Goal: Task Accomplishment & Management: Manage account settings

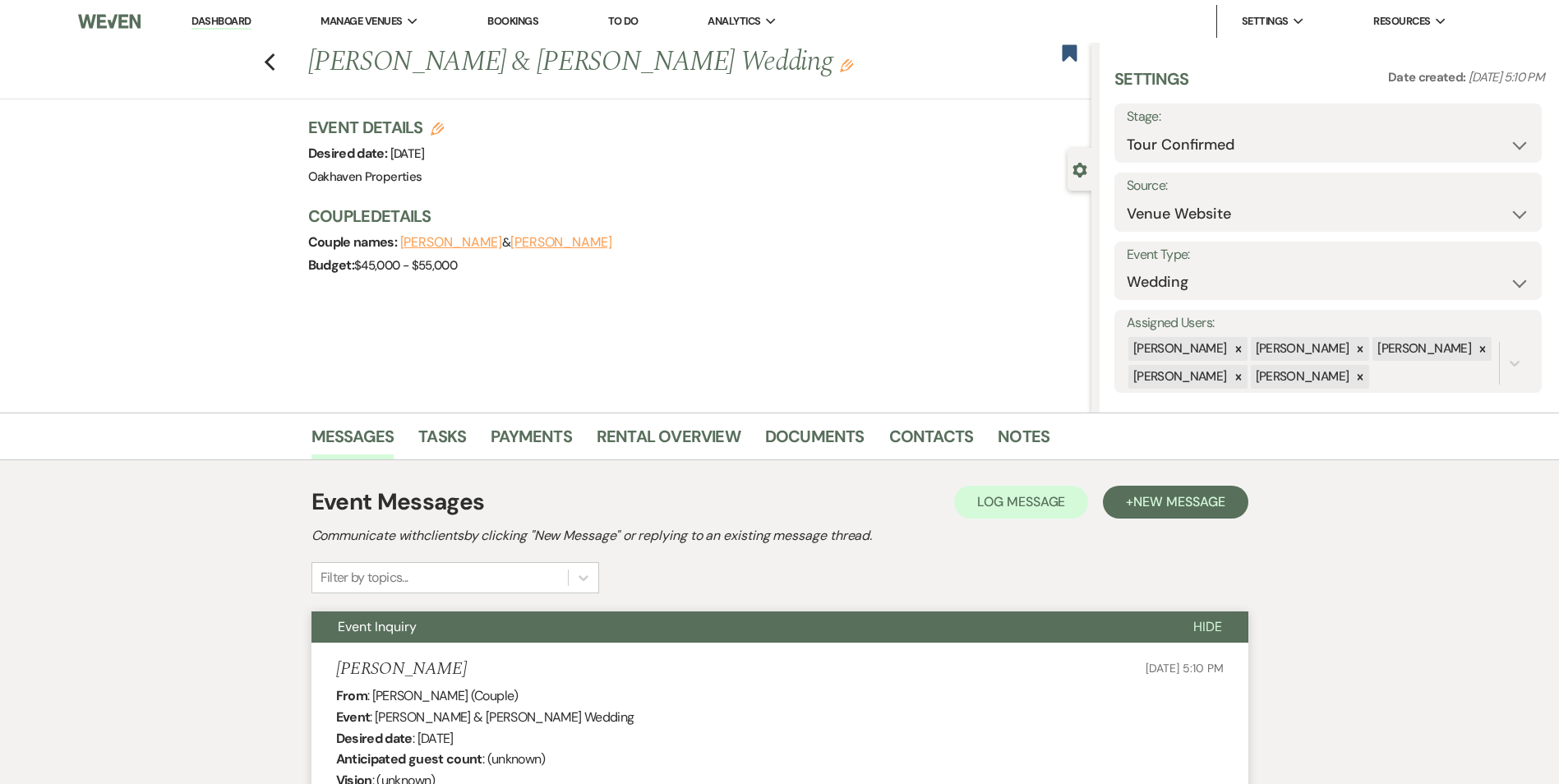
select select "4"
select select "5"
click at [1363, 161] on div "Stage: Inquiry Follow Up Tour Requested Tour Confirmed Toured Proposal Sent Boo…" at bounding box center [1329, 133] width 428 height 59
click at [1358, 142] on select "Inquiry Follow Up Tour Requested Tour Confirmed Toured Proposal Sent Booked Lost" at bounding box center [1328, 145] width 402 height 32
select select "5"
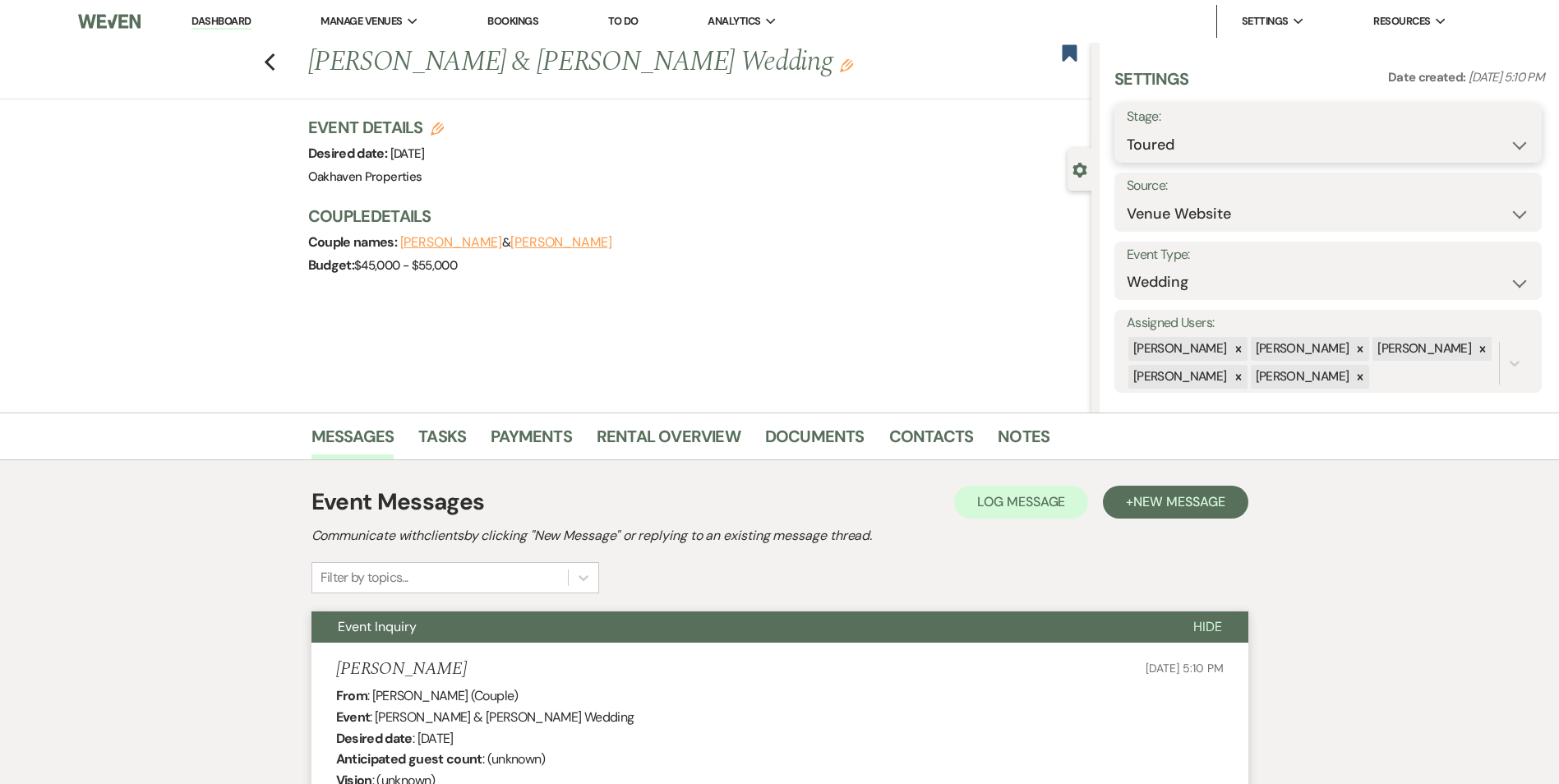
click at [1126, 129] on select "Inquiry Follow Up Tour Requested Tour Confirmed Toured Proposal Sent Booked Lost" at bounding box center [1328, 145] width 402 height 32
click at [1466, 142] on button "Save" at bounding box center [1495, 133] width 93 height 33
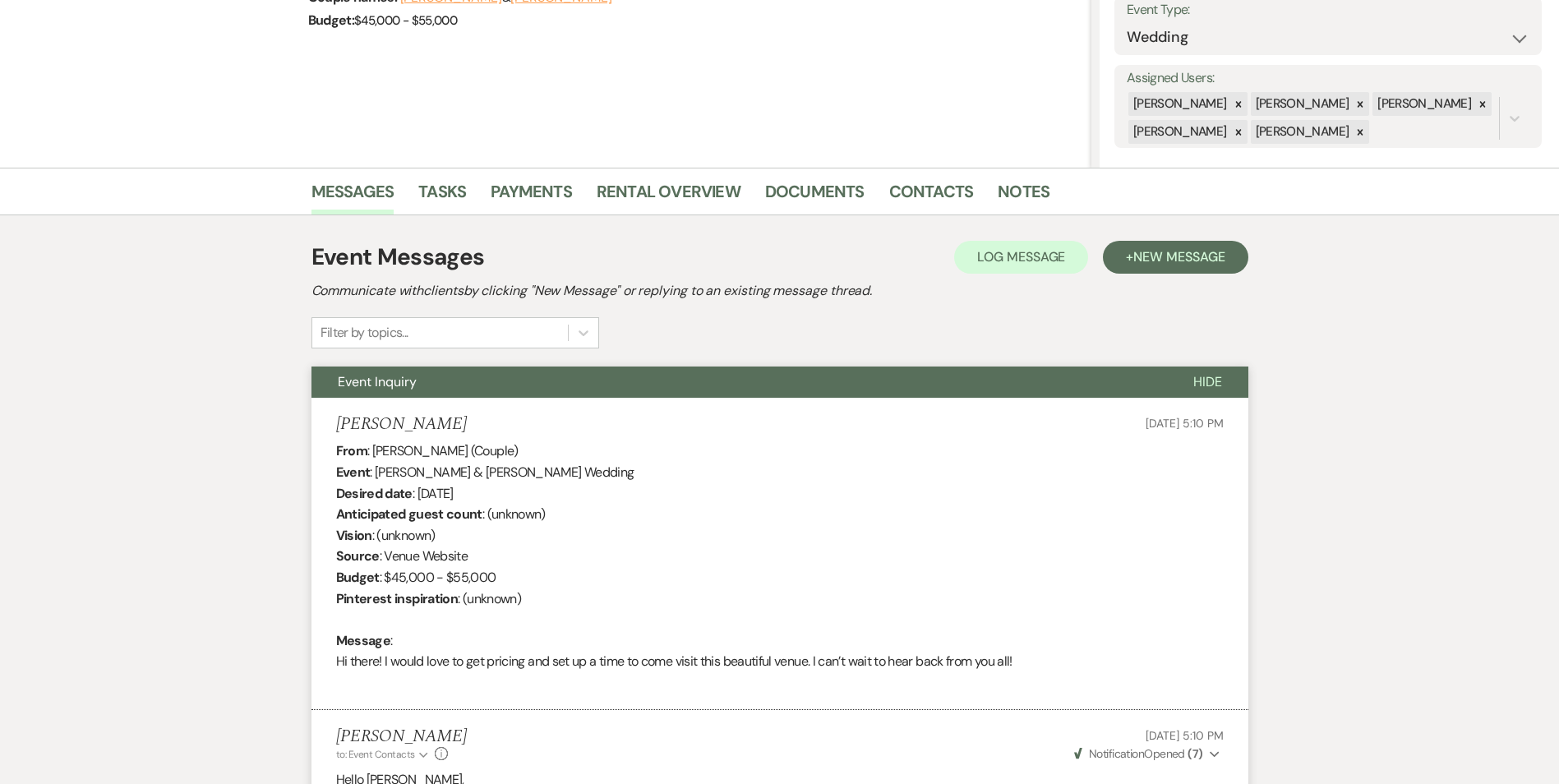
scroll to position [411, 0]
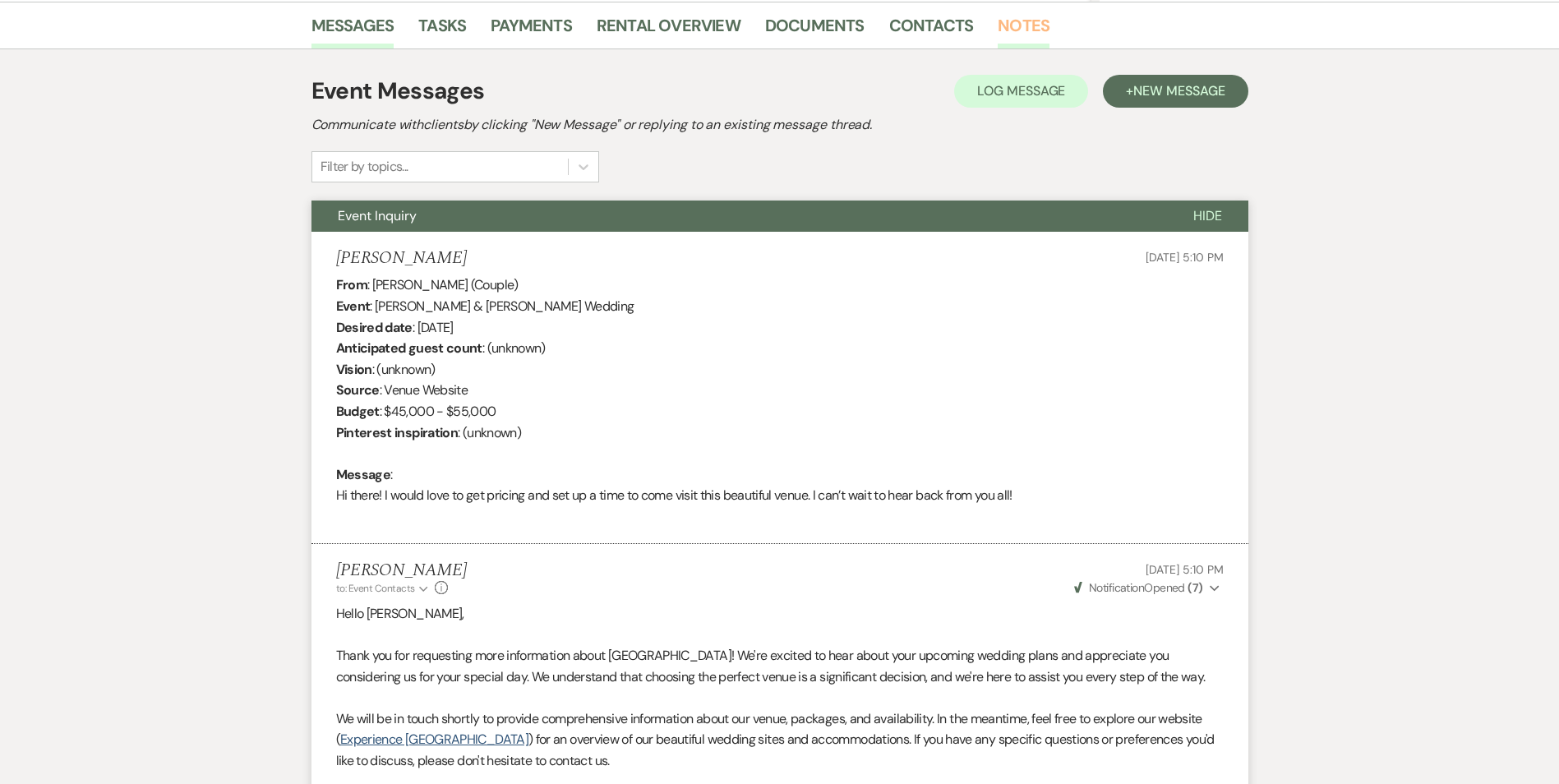
click at [1010, 31] on link "Notes" at bounding box center [1024, 30] width 52 height 36
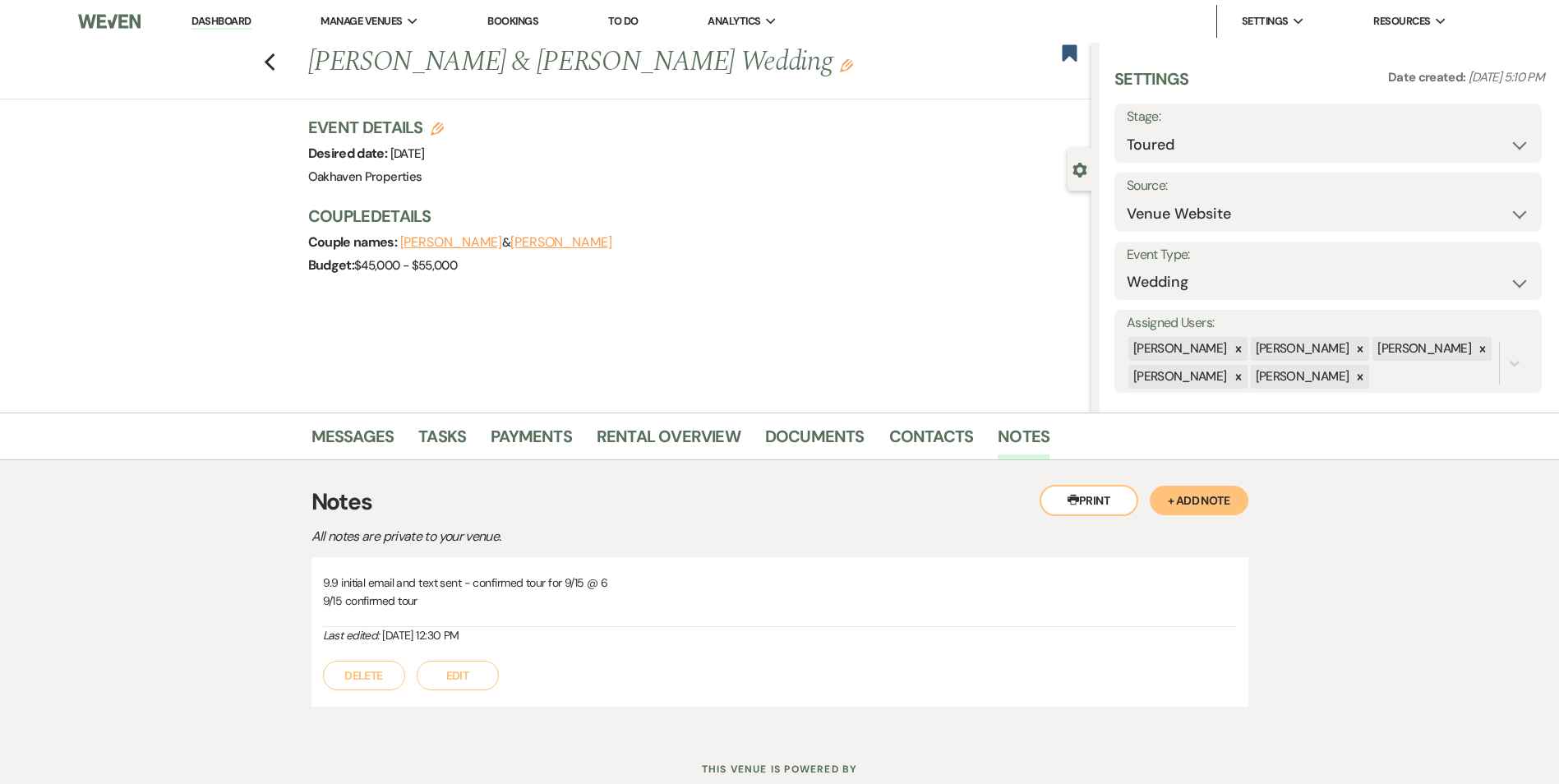
click at [480, 680] on button "Edit" at bounding box center [458, 675] width 82 height 29
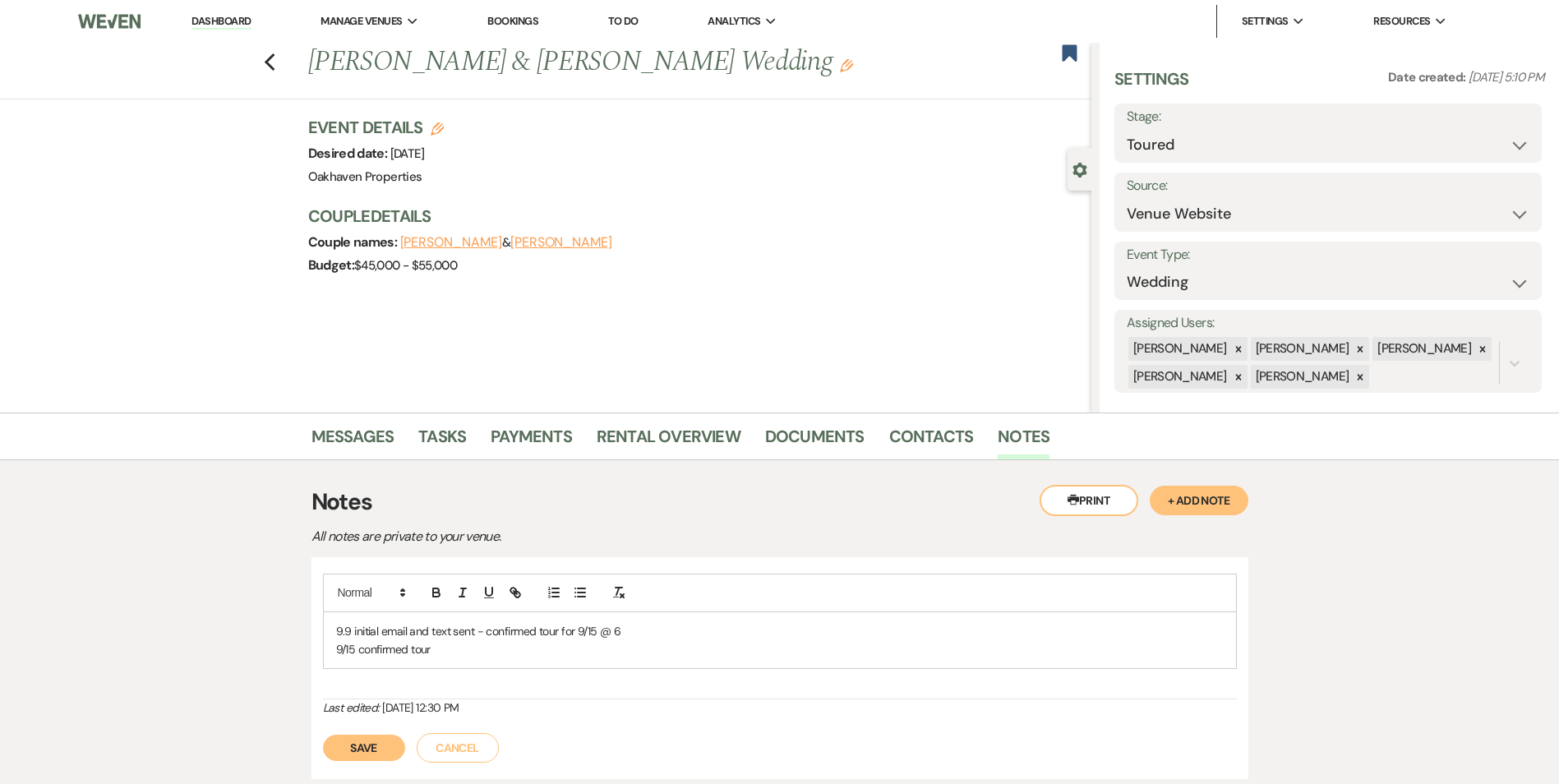
click at [469, 655] on p "9/15 confirmed tour" at bounding box center [780, 650] width 888 height 18
drag, startPoint x: 686, startPoint y: 720, endPoint x: 693, endPoint y: 701, distance: 20.2
click at [686, 721] on p "- very interested in the all-inclusive and ultimate all inclusive" at bounding box center [780, 723] width 888 height 18
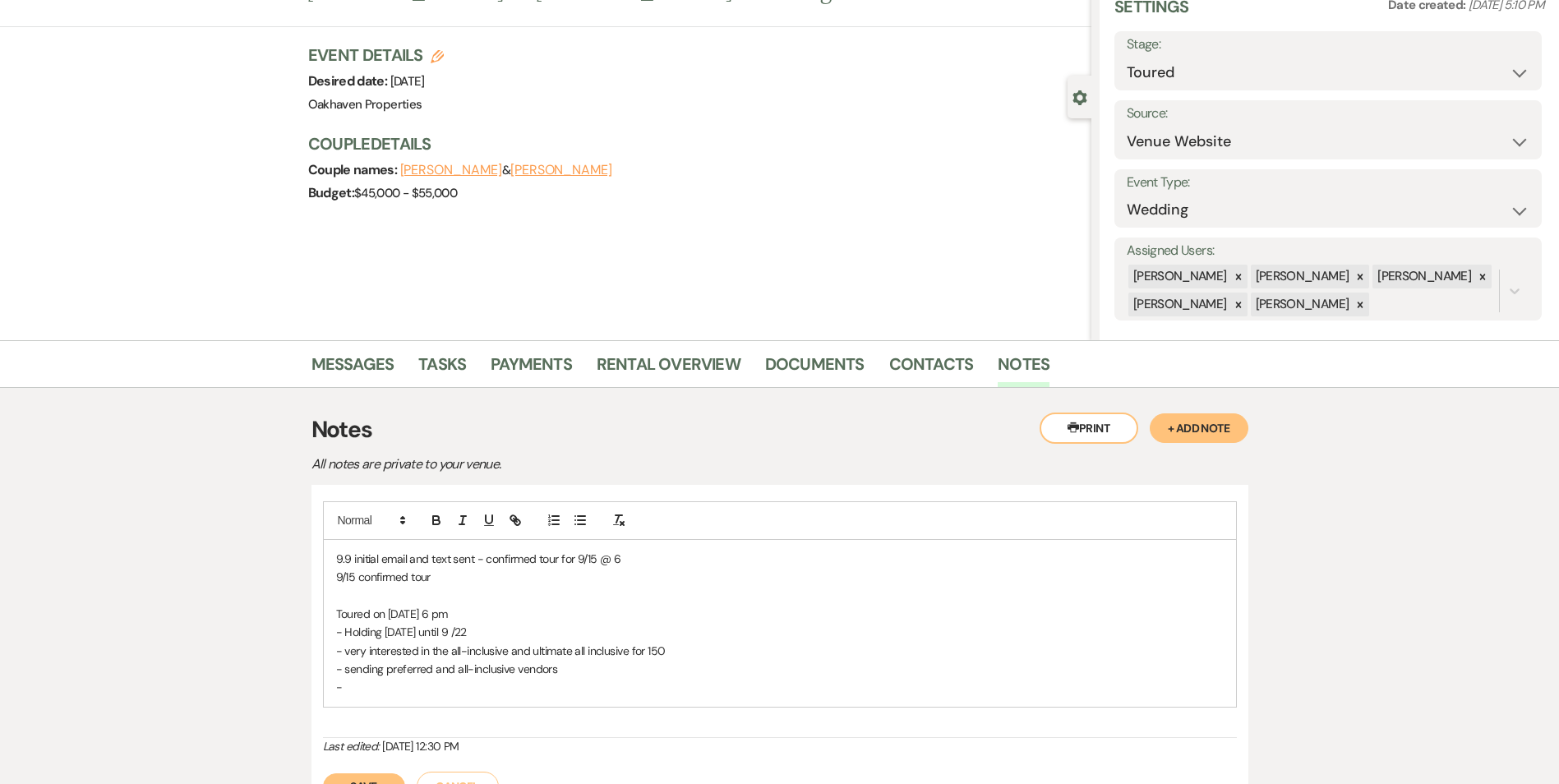
scroll to position [164, 0]
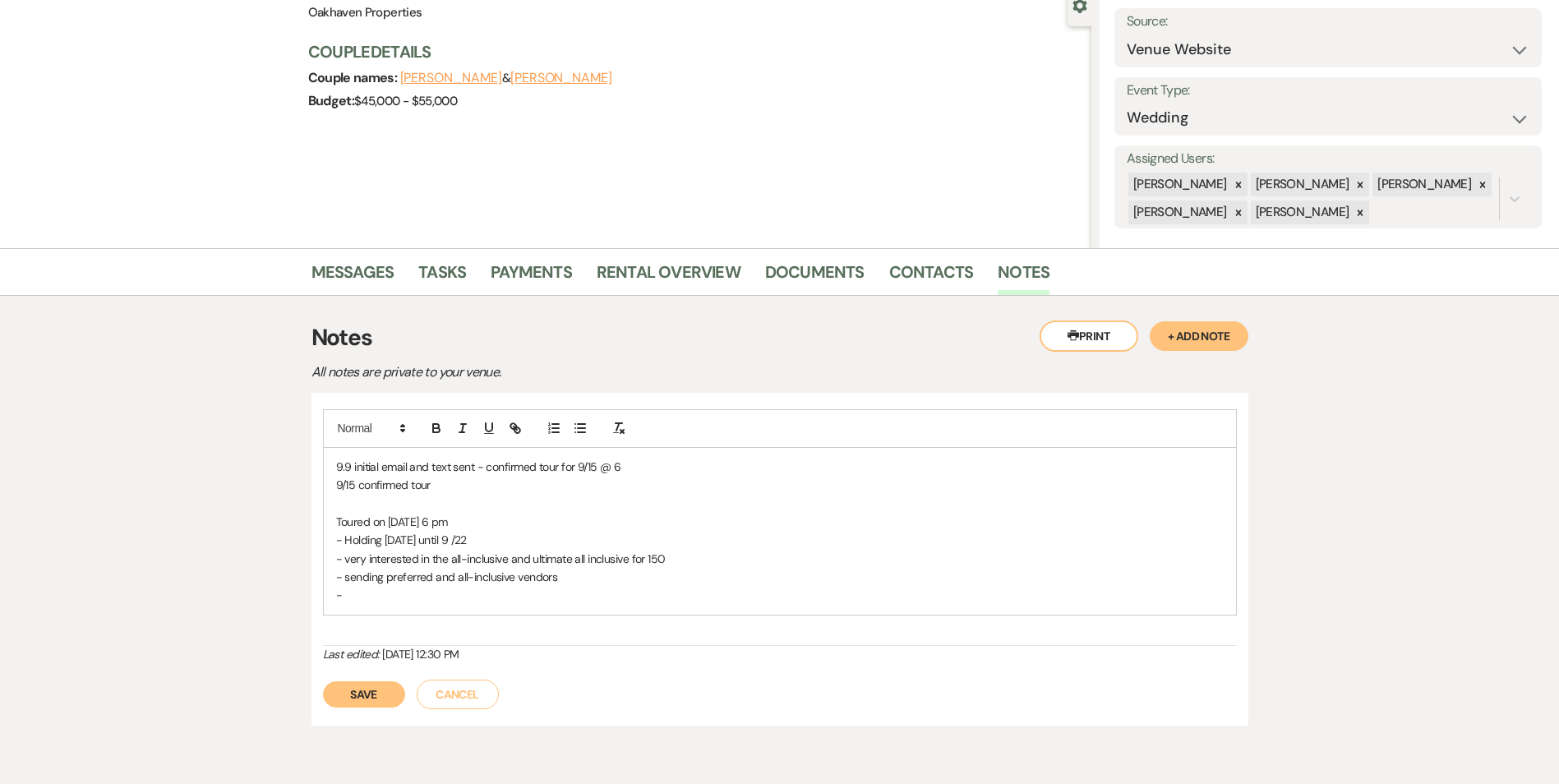
click at [404, 590] on p "-" at bounding box center [780, 595] width 888 height 18
click at [360, 695] on button "Save" at bounding box center [364, 694] width 82 height 26
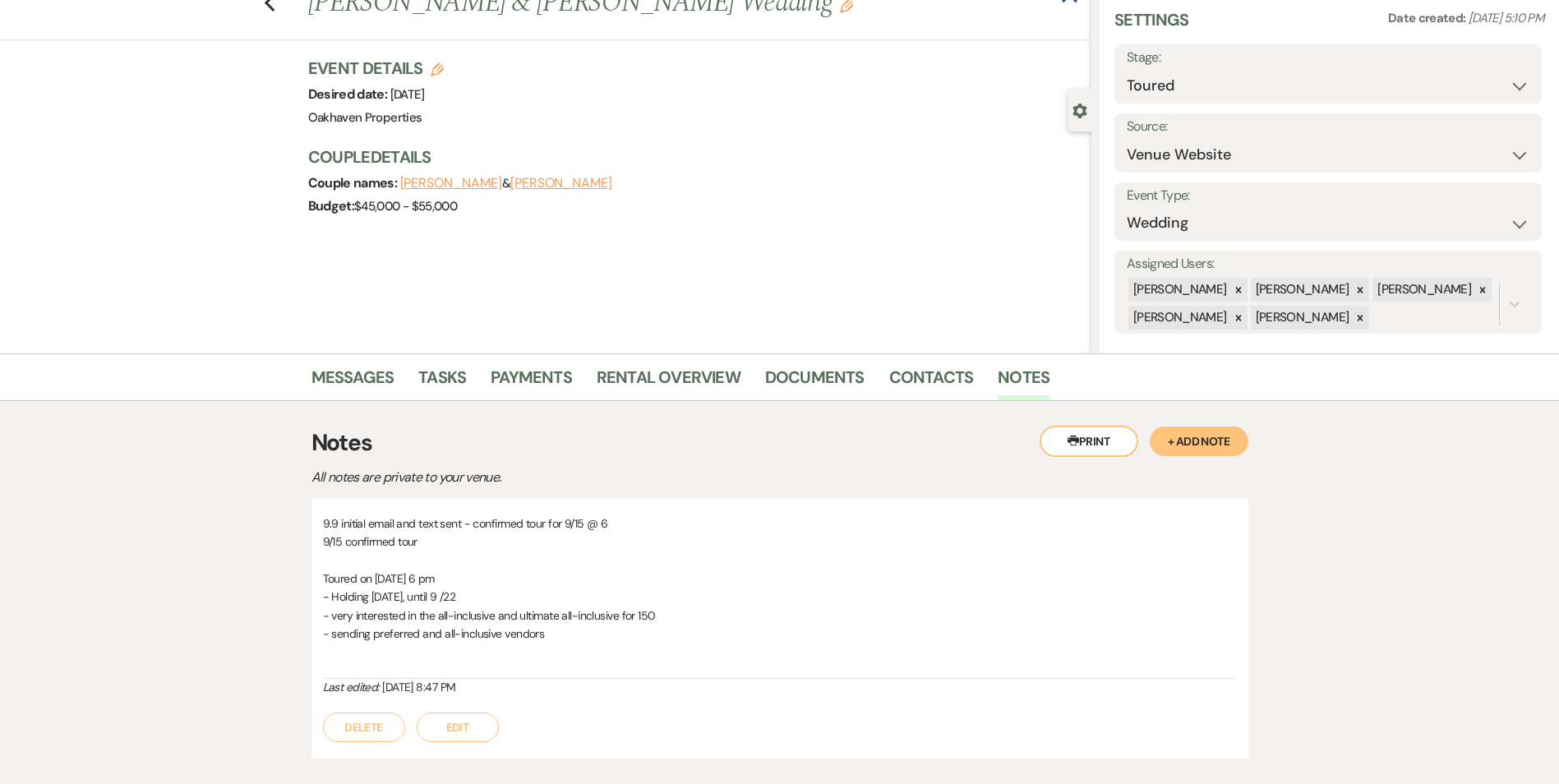
scroll to position [0, 0]
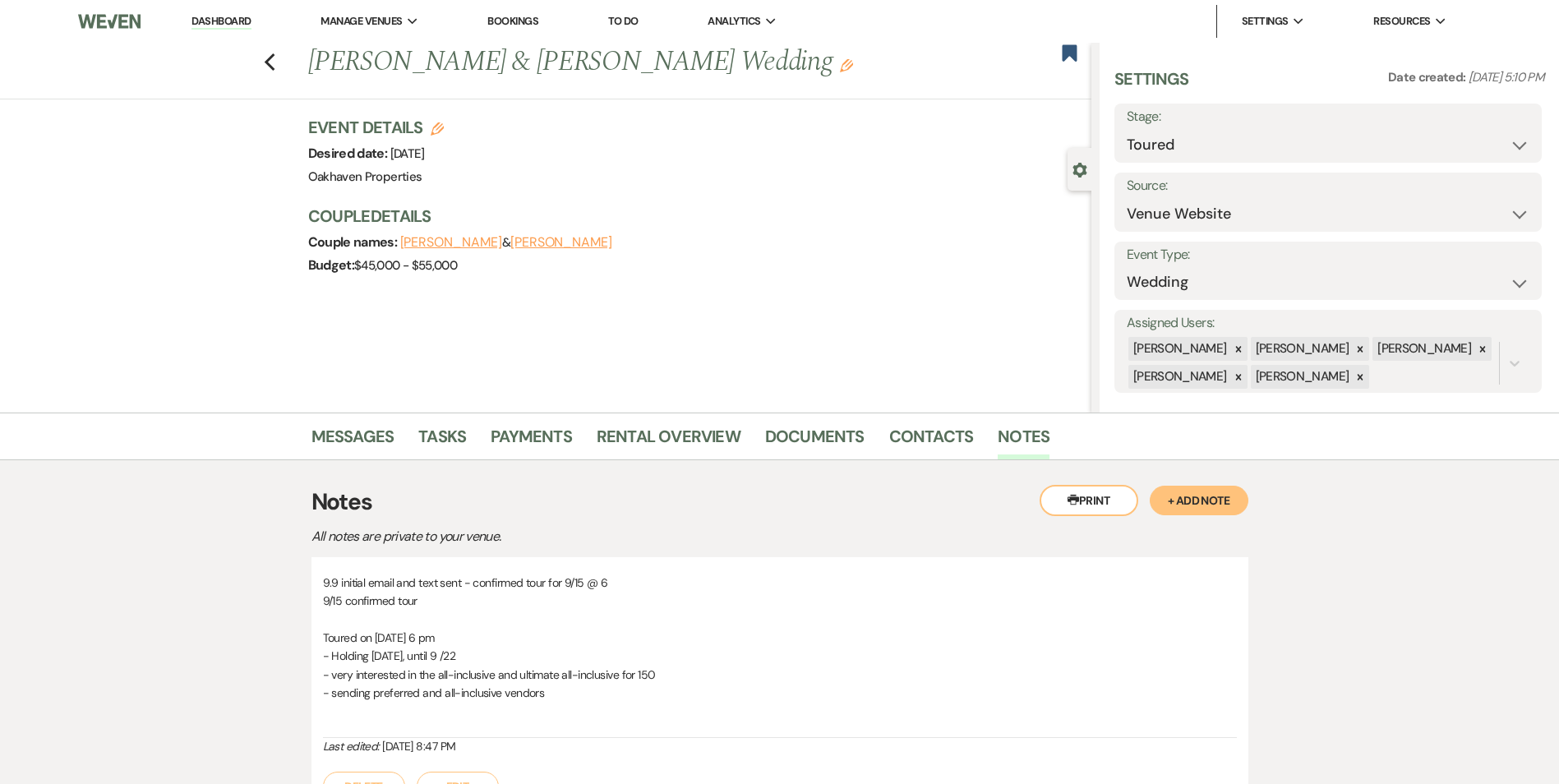
click at [929, 418] on div "Messages Tasks Payments Rental Overview Documents Contacts Notes" at bounding box center [779, 436] width 1559 height 48
click at [931, 433] on link "Contacts" at bounding box center [931, 441] width 84 height 36
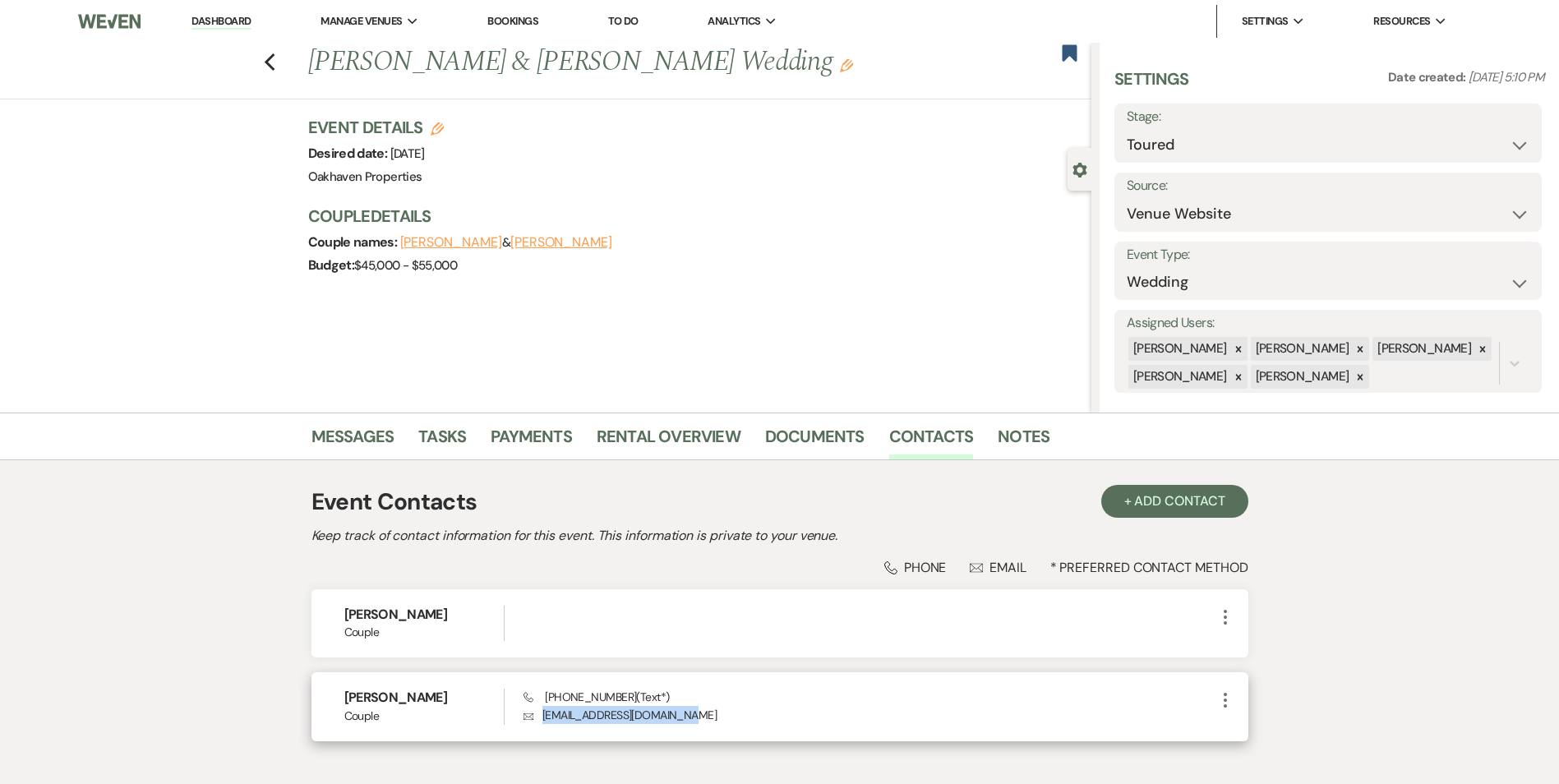
drag, startPoint x: 677, startPoint y: 713, endPoint x: 535, endPoint y: 738, distance: 144.2
click at [535, 738] on div "[PERSON_NAME] Couple Phone [PHONE_NUMBER] (Text*) Envelope [EMAIL_ADDRESS][DOMA…" at bounding box center [780, 706] width 937 height 68
copy p "[EMAIL_ADDRESS][DOMAIN_NAME]"
